Goal: Task Accomplishment & Management: Complete application form

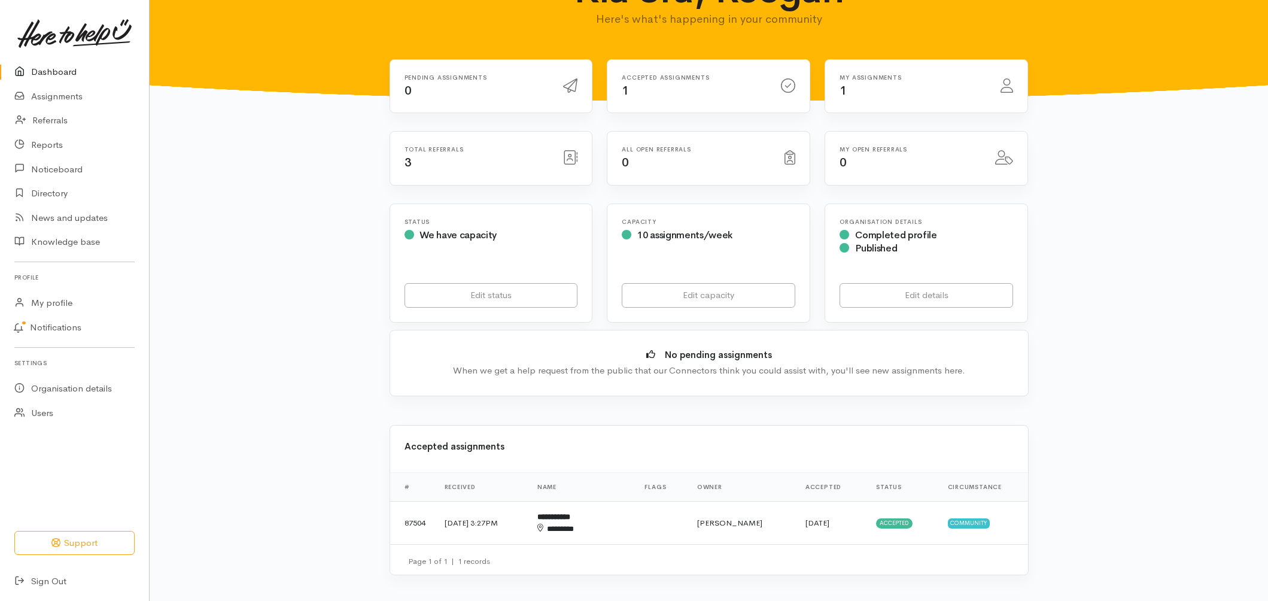
scroll to position [53, 0]
click at [492, 506] on td "[DATE] 3:27PM" at bounding box center [481, 522] width 93 height 42
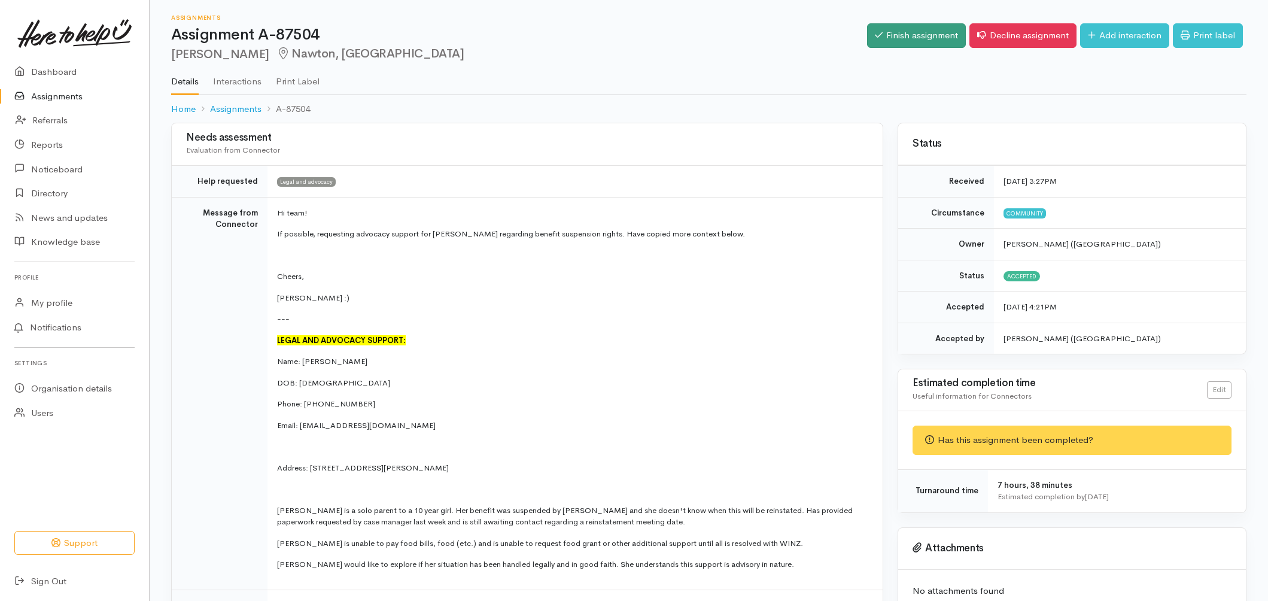
click at [889, 39] on link "Finish assignment" at bounding box center [916, 35] width 99 height 25
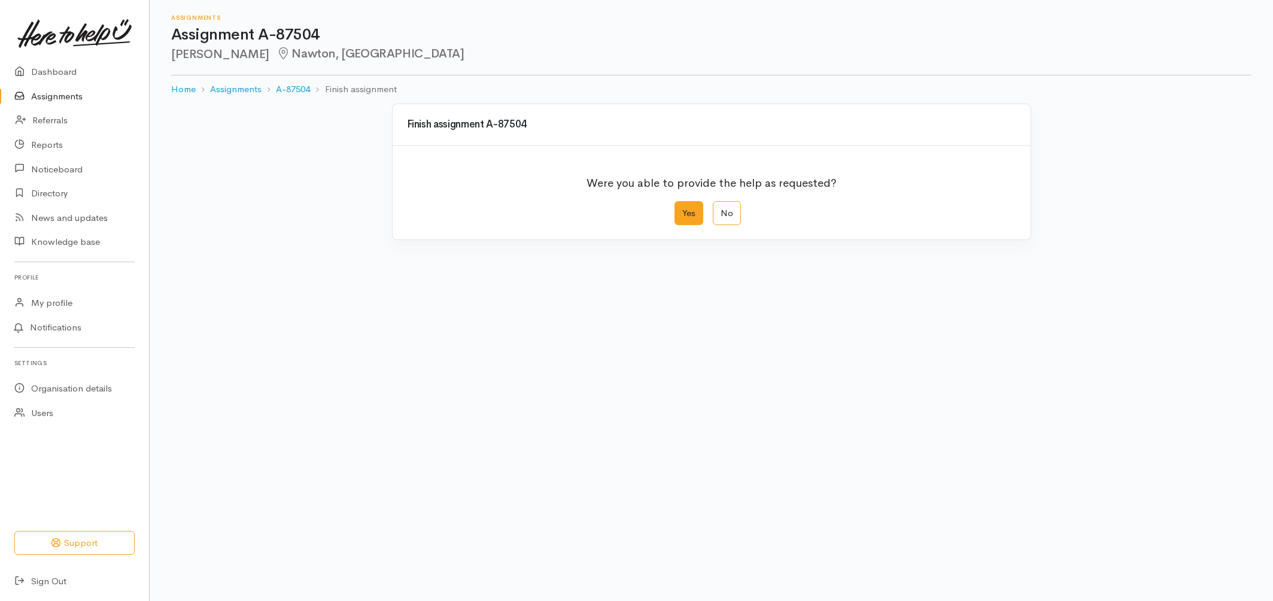
click at [677, 209] on label "Yes" at bounding box center [688, 213] width 29 height 25
click at [677, 209] on input "Yes" at bounding box center [678, 205] width 8 height 8
radio input "true"
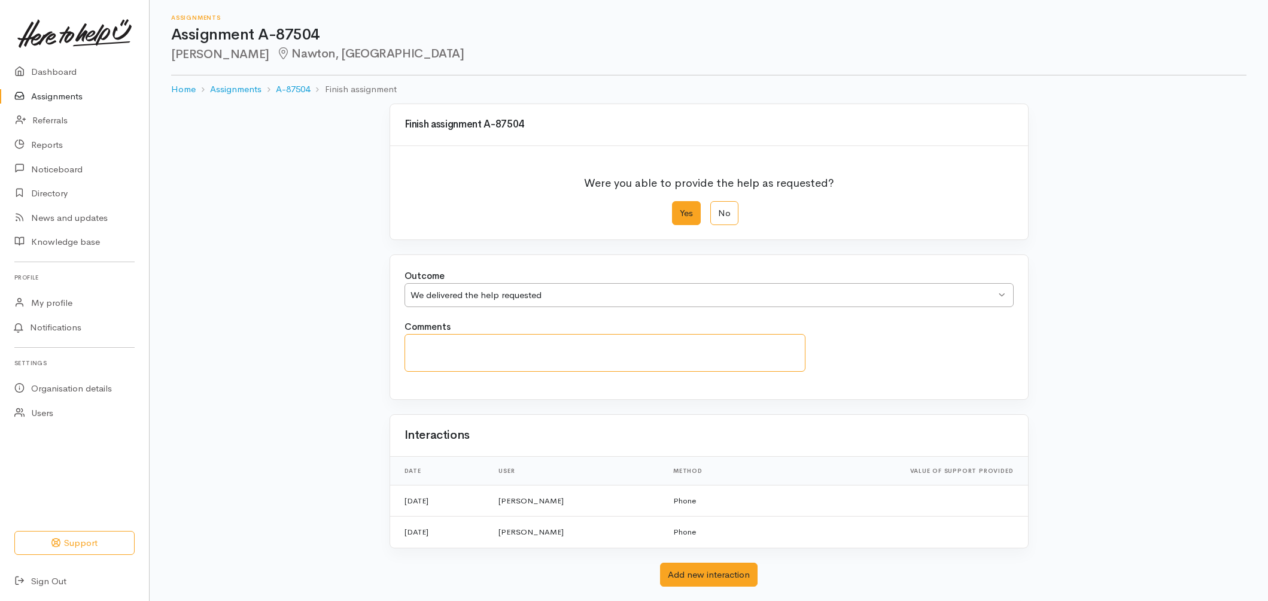
click at [536, 354] on textarea "Comments" at bounding box center [606, 353] width 402 height 38
type textarea "client meets with lawyer today"
click at [679, 221] on label "Yes" at bounding box center [686, 213] width 29 height 25
click at [679, 209] on input "Yes" at bounding box center [676, 205] width 8 height 8
click at [683, 211] on label "Yes" at bounding box center [686, 213] width 29 height 25
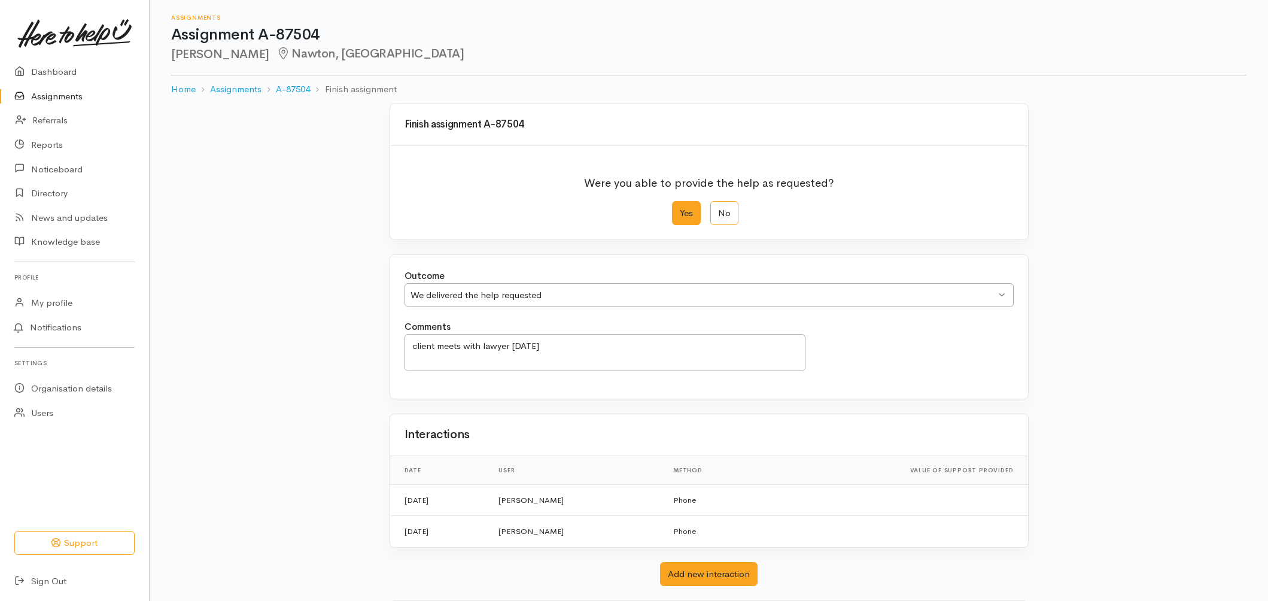
click at [680, 209] on input "Yes" at bounding box center [676, 205] width 8 height 8
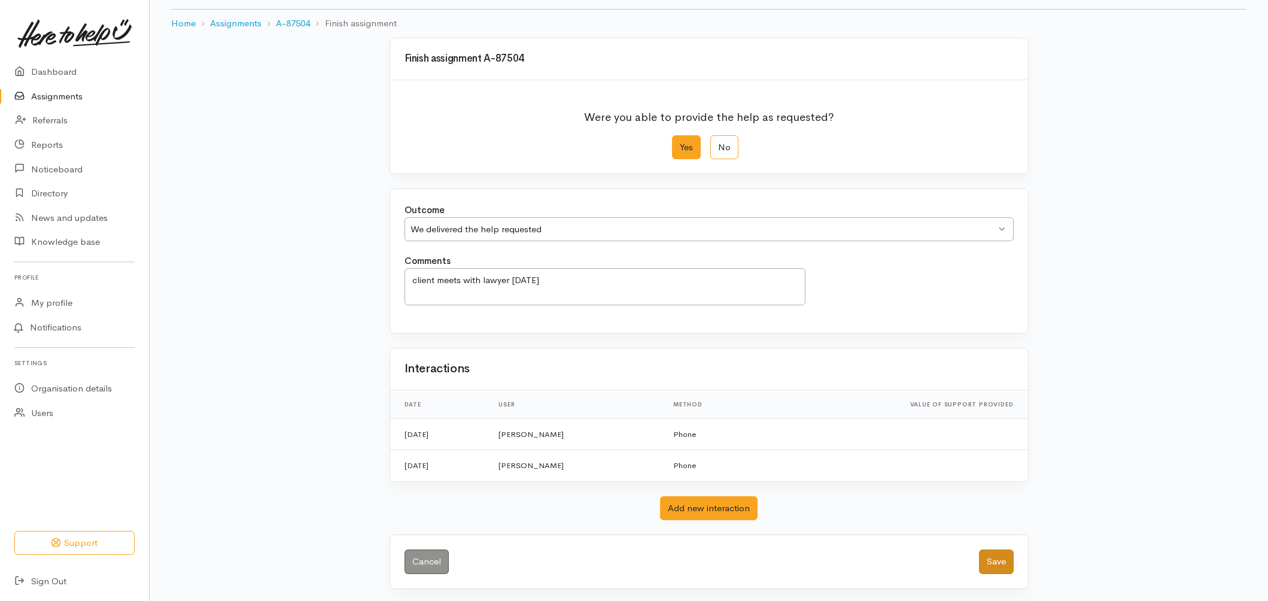
scroll to position [65, 0]
click at [997, 561] on button "Save" at bounding box center [996, 562] width 35 height 25
